Goal: Obtain resource: Obtain resource

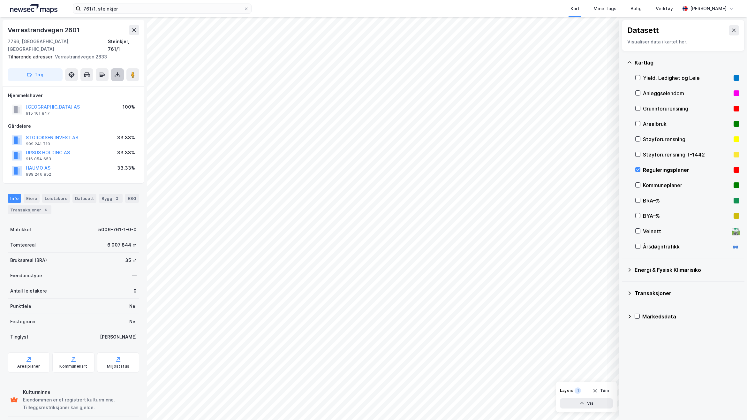
click at [117, 72] on button at bounding box center [117, 74] width 13 height 13
click at [96, 83] on div "Last ned grunnbok" at bounding box center [90, 87] width 68 height 10
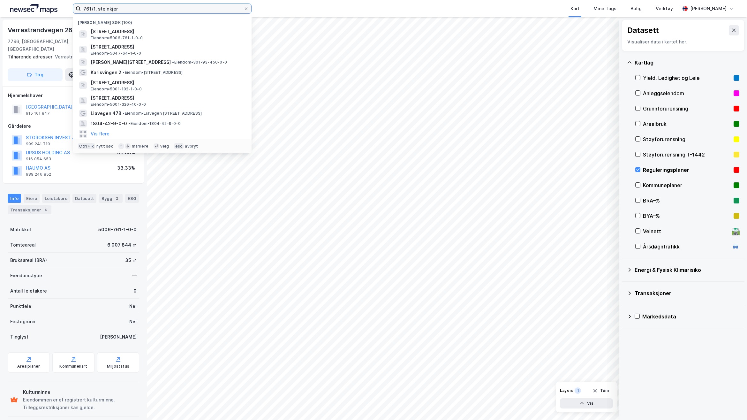
drag, startPoint x: 125, startPoint y: 11, endPoint x: 49, endPoint y: 11, distance: 76.6
click at [49, 11] on div "761/1, steinkjer Nylige søk (100) Verrastrandvegen 2801, 7796, FOLLAFOSS, STEIN…" at bounding box center [373, 8] width 747 height 17
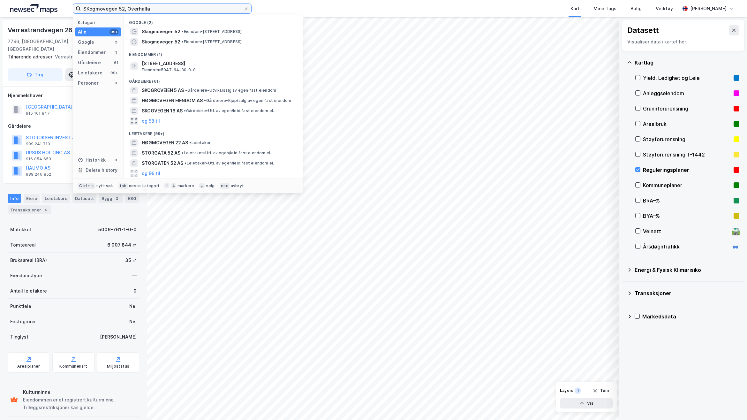
type input "SKogmovegen 52, Overhalla"
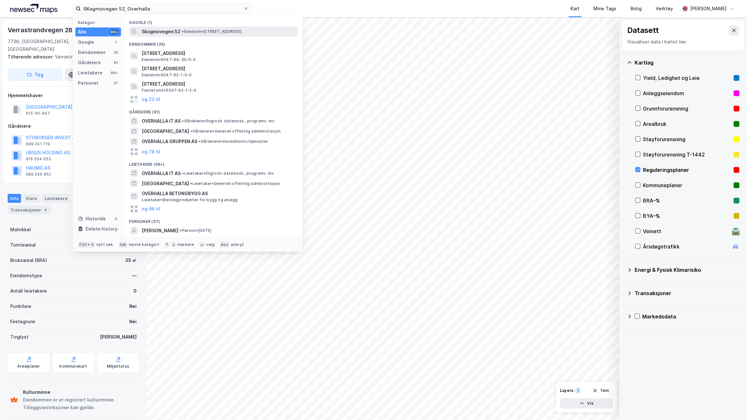
click at [183, 34] on span "• Eiendom • [STREET_ADDRESS]" at bounding box center [212, 31] width 60 height 5
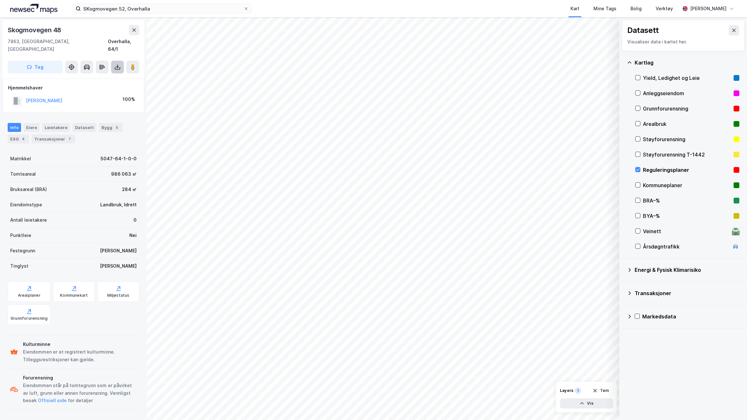
click at [117, 64] on icon at bounding box center [117, 67] width 6 height 6
click at [88, 76] on div "Last ned grunnbok" at bounding box center [90, 80] width 68 height 10
